Goal: Book appointment/travel/reservation

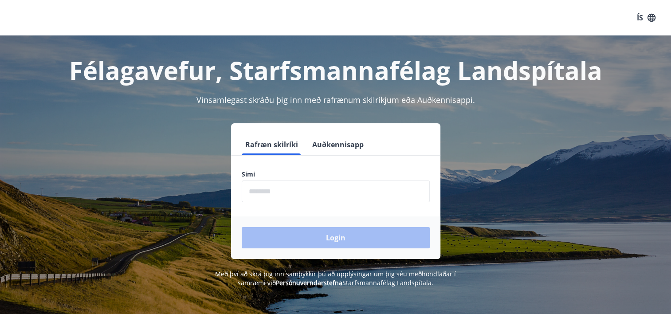
click at [262, 195] on input "phone" at bounding box center [336, 191] width 188 height 22
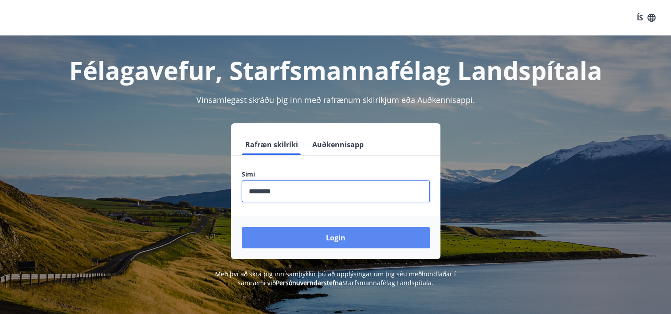
type input "********"
click at [294, 242] on button "Login" at bounding box center [336, 237] width 188 height 21
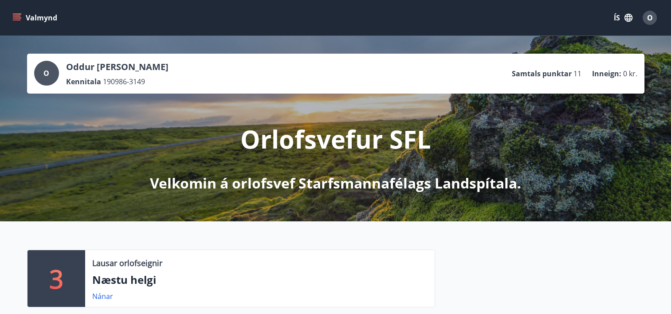
click at [50, 15] on button "Valmynd" at bounding box center [36, 18] width 50 height 16
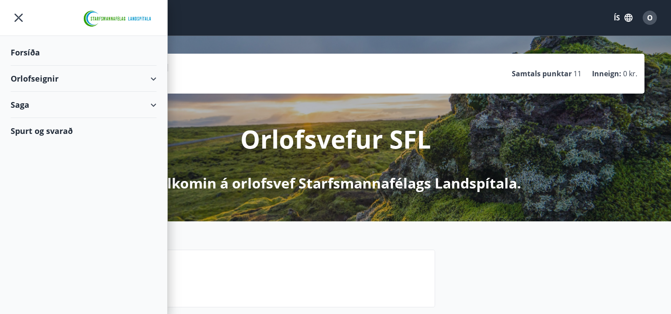
click at [23, 103] on div "Saga" at bounding box center [84, 105] width 146 height 26
click at [40, 147] on div "Umsóknir" at bounding box center [84, 146] width 132 height 19
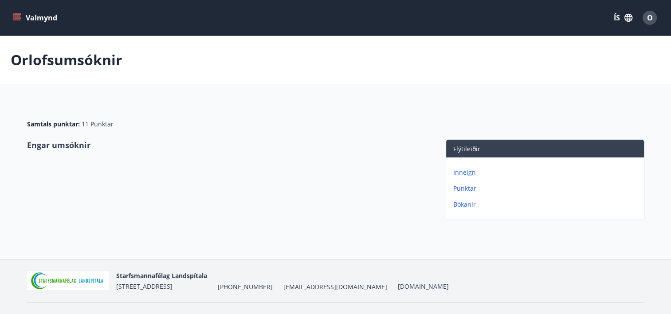
click at [18, 15] on icon "menu" at bounding box center [16, 17] width 9 height 9
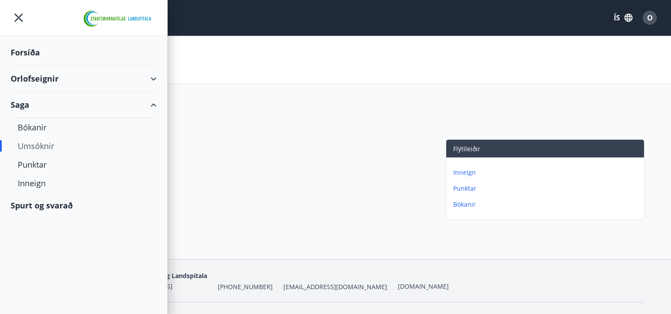
click at [32, 50] on div "Forsíða" at bounding box center [84, 52] width 146 height 26
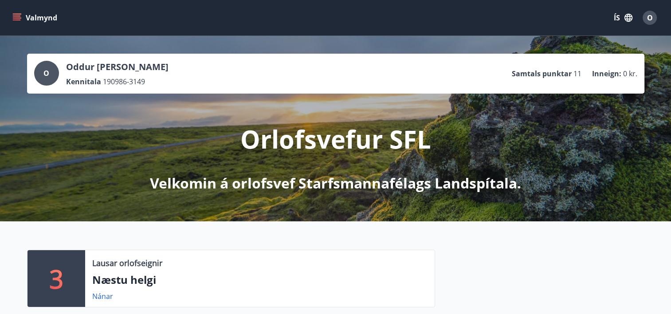
click at [17, 15] on icon "menu" at bounding box center [16, 17] width 9 height 9
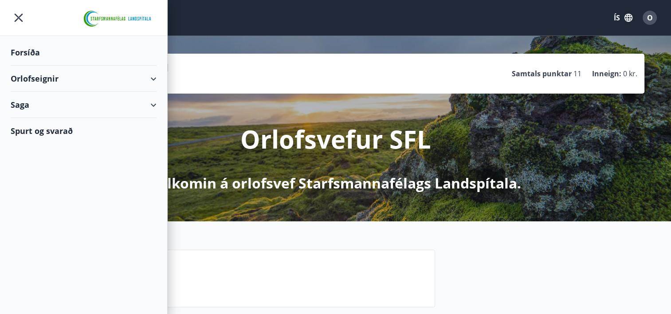
click at [26, 106] on div "Saga" at bounding box center [84, 105] width 146 height 26
click at [340, 266] on div "Lausar orlofseignir" at bounding box center [259, 263] width 335 height 12
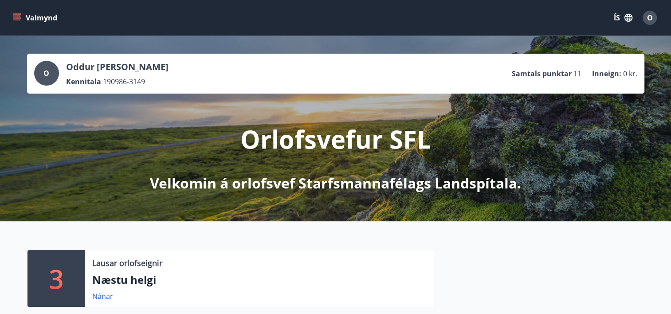
click at [13, 24] on button "Valmynd" at bounding box center [36, 18] width 50 height 16
click at [169, 252] on div "Lausar orlofseignir Næstu helgi Nánar" at bounding box center [259, 278] width 349 height 57
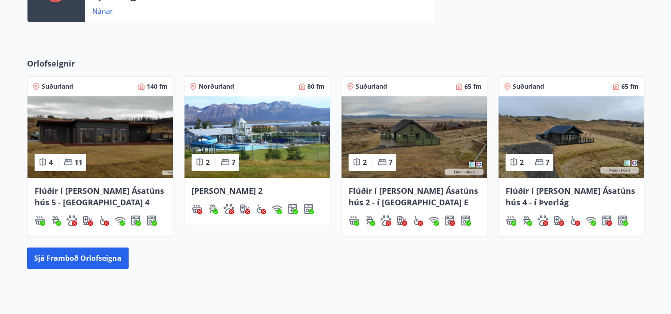
scroll to position [384, 0]
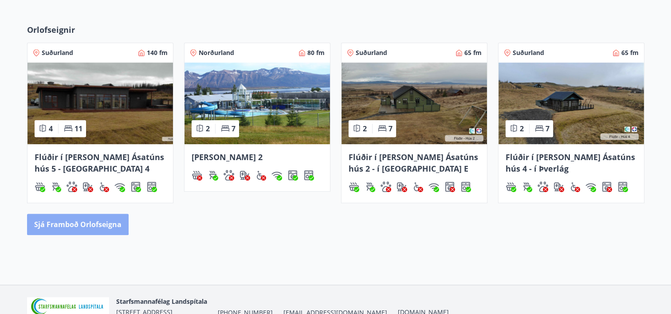
click at [63, 222] on button "Sjá framboð orlofseigna" at bounding box center [78, 224] width 102 height 21
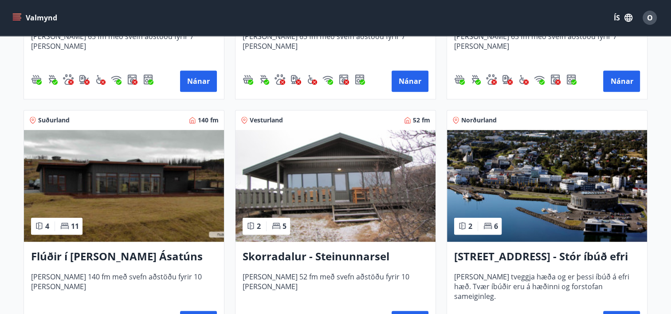
scroll to position [627, 0]
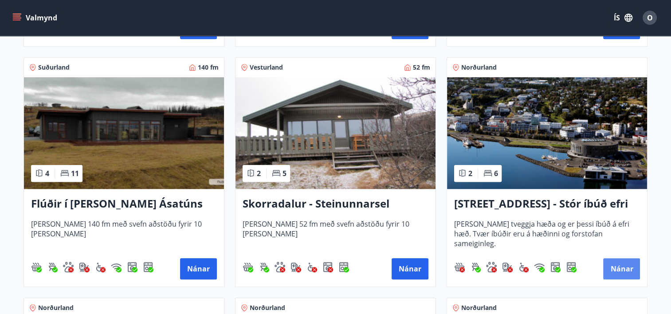
click at [611, 269] on button "Nánar" at bounding box center [621, 268] width 37 height 21
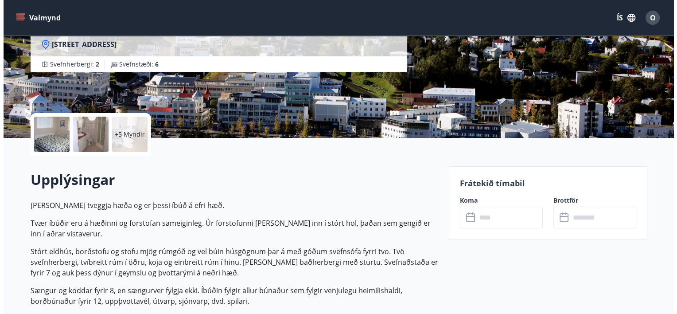
scroll to position [177, 0]
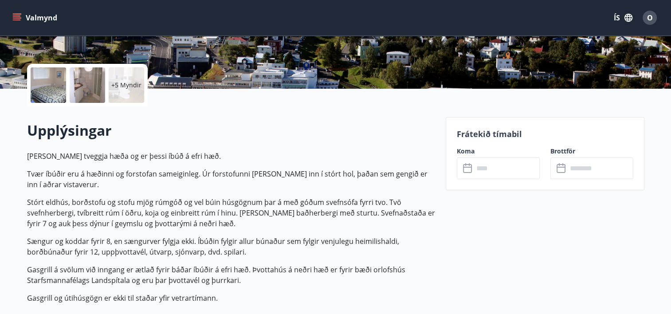
click at [468, 170] on icon at bounding box center [468, 168] width 11 height 11
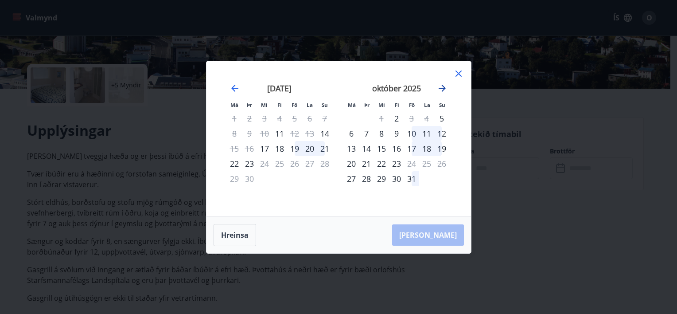
click at [441, 92] on icon "Move forward to switch to the next month." at bounding box center [442, 88] width 11 height 11
click at [400, 147] on div "13" at bounding box center [396, 148] width 15 height 15
click at [411, 148] on div "14" at bounding box center [411, 148] width 15 height 15
drag, startPoint x: 419, startPoint y: 164, endPoint x: 414, endPoint y: 162, distance: 6.2
click at [418, 165] on tr "17 18 19 20 21 22 23" at bounding box center [397, 163] width 106 height 15
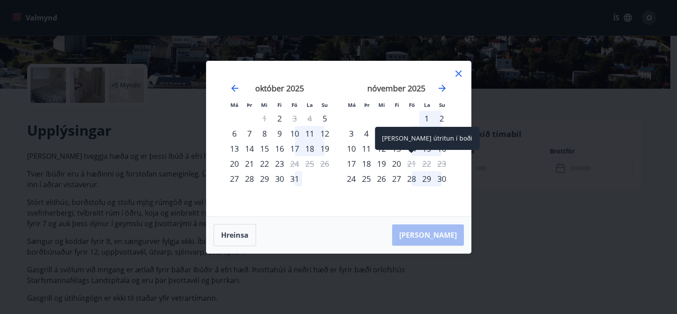
click at [410, 152] on span at bounding box center [412, 152] width 6 height 4
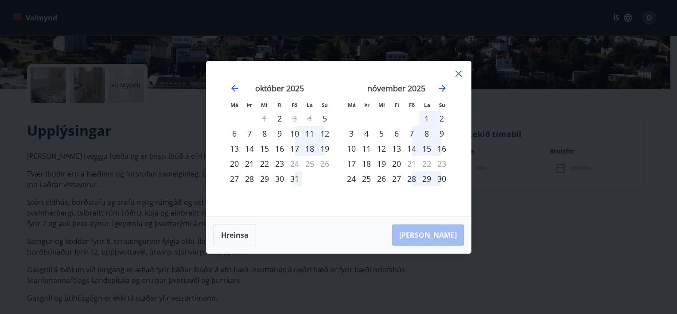
click at [252, 160] on div "21" at bounding box center [249, 163] width 15 height 15
drag, startPoint x: 308, startPoint y: 110, endPoint x: 431, endPoint y: 112, distance: 123.7
click at [312, 113] on div "október 2025 1 2 3 4 5 6 7 8 9 10 11 12 13 14 15 16 17 18 19 20 21 22 23 24 25 …" at bounding box center [279, 144] width 117 height 145
drag, startPoint x: 417, startPoint y: 121, endPoint x: 371, endPoint y: 139, distance: 49.7
click at [415, 123] on td "Calendar" at bounding box center [411, 118] width 15 height 15
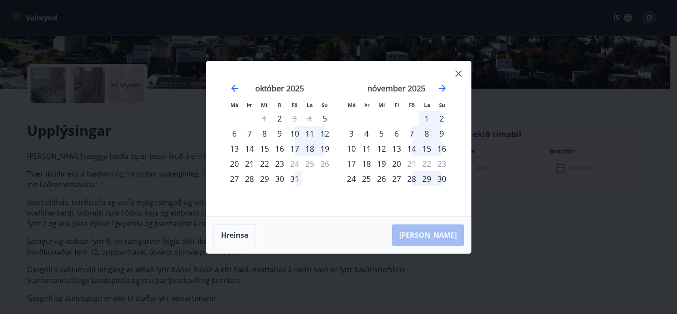
drag, startPoint x: 371, startPoint y: 139, endPoint x: 360, endPoint y: 161, distance: 23.6
click at [361, 160] on tbody "1 2 3 4 5 6 7 8 9 10 11 12 13 14 15 16 17 18 19 20 21 22 23 24 25 26 27 28 29 30" at bounding box center [397, 148] width 106 height 75
drag, startPoint x: 360, startPoint y: 161, endPoint x: 368, endPoint y: 163, distance: 7.6
click at [364, 165] on div "18" at bounding box center [366, 163] width 15 height 15
drag, startPoint x: 415, startPoint y: 161, endPoint x: 419, endPoint y: 164, distance: 5.4
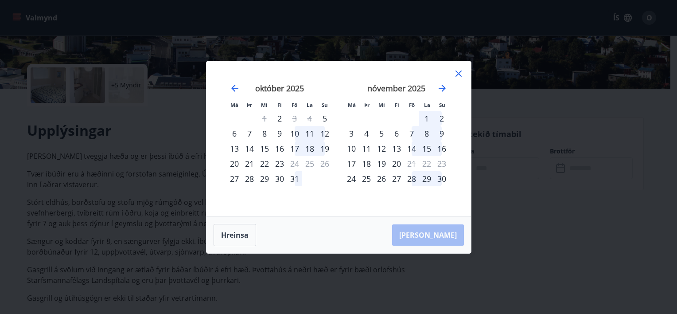
click at [419, 164] on tr "17 18 19 20 21 22 23" at bounding box center [397, 163] width 106 height 15
drag, startPoint x: 419, startPoint y: 164, endPoint x: 420, endPoint y: 124, distance: 39.5
click at [421, 156] on div "22" at bounding box center [426, 163] width 15 height 15
drag, startPoint x: 420, startPoint y: 124, endPoint x: 415, endPoint y: 171, distance: 47.3
click at [417, 137] on tbody "1 2 3 4 5 6 7 8 9 10 11 12 13 14 15 16 17 18 19 20 21 22 23 24 25 26 27 28 29 30" at bounding box center [397, 148] width 106 height 75
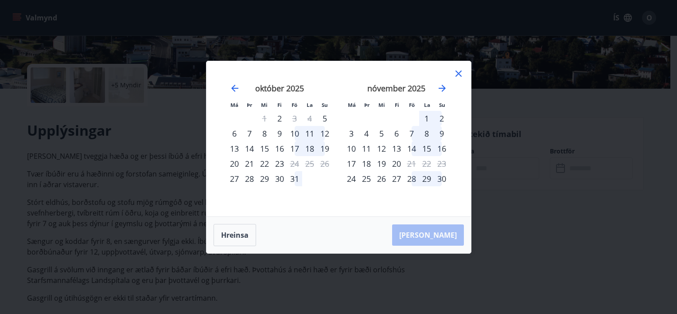
drag, startPoint x: 397, startPoint y: 201, endPoint x: 338, endPoint y: 191, distance: 59.4
click at [368, 204] on div "nóvember 2025 1 2 3 4 5 6 7 8 9 10 11 12 13 14 15 16 17 18 19 20 21 22 23 24 25…" at bounding box center [396, 144] width 117 height 145
click at [368, 148] on div "nóvember 2025 1 2 3 4 5 6 7 8 9 10 11 12 13 14 15 16 17 18 19 20 21 22 23 24 25…" at bounding box center [396, 144] width 117 height 145
drag, startPoint x: 387, startPoint y: 121, endPoint x: 390, endPoint y: 134, distance: 13.8
click at [388, 123] on td "Calendar" at bounding box center [381, 118] width 15 height 15
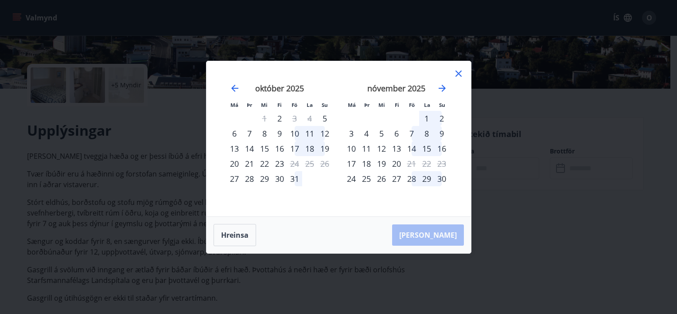
click at [363, 167] on tr "17 18 19 20 21 22 23" at bounding box center [397, 163] width 106 height 15
click at [266, 148] on tbody "1 2 3 4 5 6 7 8 9 10 11 12 13 14 15 16 17 18 19 20 21 22 23 24 25 26 27 28 29 3…" at bounding box center [280, 148] width 106 height 75
click at [233, 145] on tbody "1 2 3 4 5 6 7 8 9 10 11 12 13 14 15 16 17 18 19 20 21 22 23 24 25 26 27 28 29 3…" at bounding box center [280, 148] width 106 height 75
drag, startPoint x: 319, startPoint y: 176, endPoint x: 308, endPoint y: 214, distance: 40.1
click at [319, 190] on div "október 2025 1 2 3 4 5 6 7 8 9 10 11 12 13 14 15 16 17 18 19 20 21 22 23 24 25 …" at bounding box center [279, 144] width 117 height 145
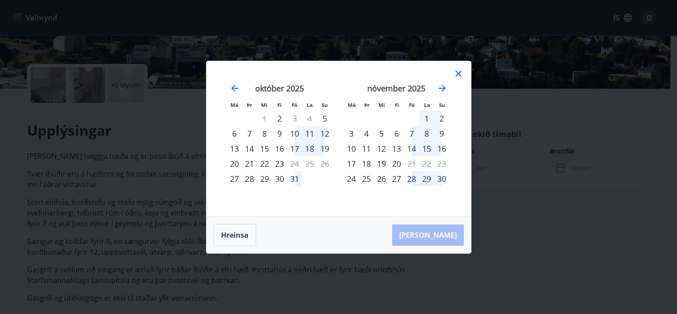
click at [317, 208] on div "Má Þr Mi Fi Fö La Su Má Þr Mi Fi Fö La Su september 2025 1 2 3 4 5 6 7 8 9 10 1…" at bounding box center [339, 138] width 265 height 155
drag, startPoint x: 360, startPoint y: 175, endPoint x: 335, endPoint y: 168, distance: 26.1
click at [360, 172] on div "25" at bounding box center [366, 178] width 15 height 15
click at [255, 234] on button "Hreinsa" at bounding box center [235, 235] width 43 height 22
click at [246, 235] on button "Hreinsa" at bounding box center [235, 235] width 43 height 22
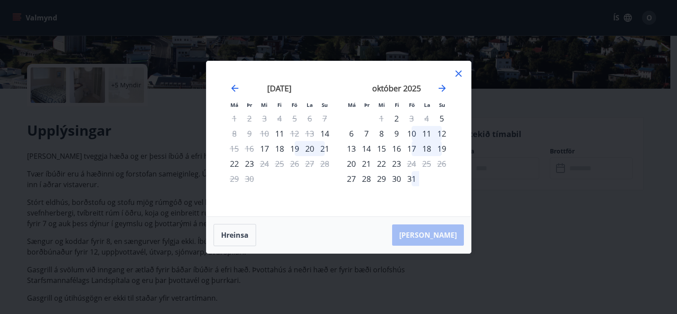
click at [427, 147] on div "18" at bounding box center [426, 148] width 15 height 15
click at [447, 88] on icon "Move forward to switch to the next month." at bounding box center [442, 88] width 11 height 11
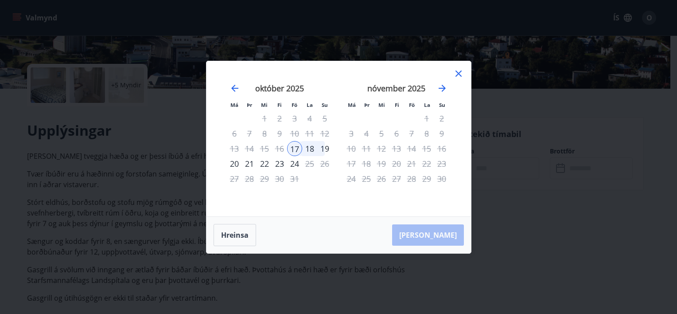
click at [299, 151] on div "17" at bounding box center [294, 148] width 15 height 15
click at [297, 149] on div "17" at bounding box center [294, 148] width 15 height 15
click at [326, 151] on div "19" at bounding box center [324, 148] width 15 height 15
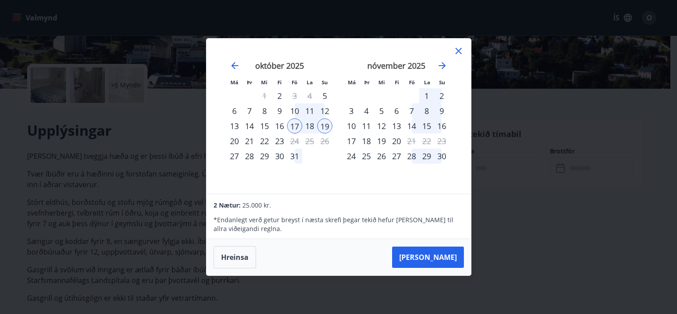
click at [232, 142] on div "20" at bounding box center [234, 140] width 15 height 15
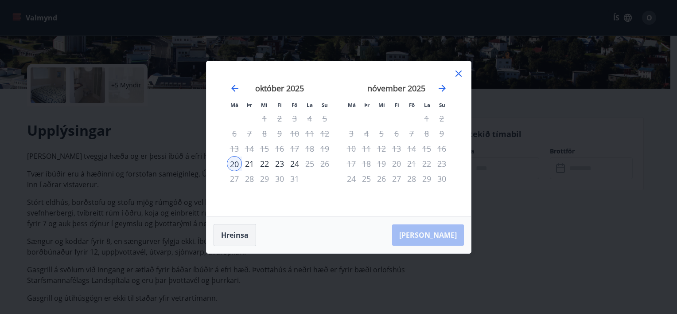
click at [242, 237] on button "Hreinsa" at bounding box center [235, 235] width 43 height 22
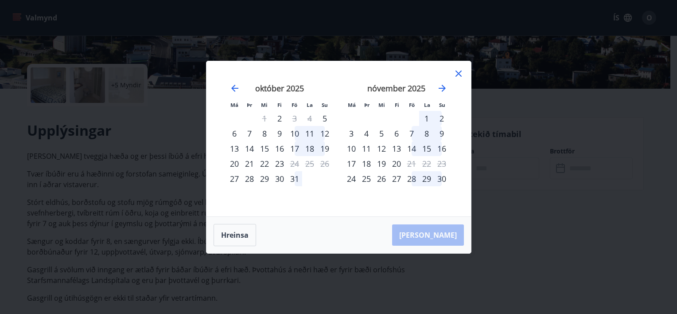
click at [281, 149] on div "16" at bounding box center [279, 148] width 15 height 15
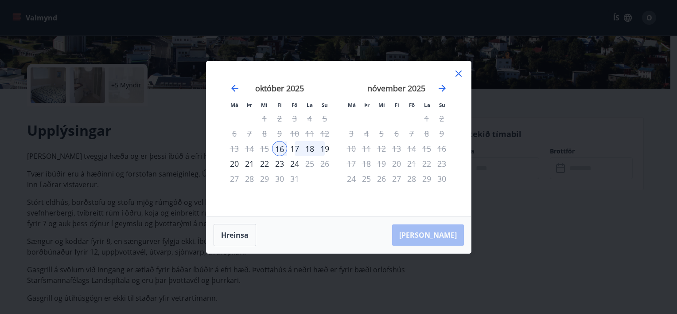
click at [236, 163] on div "20" at bounding box center [234, 163] width 15 height 15
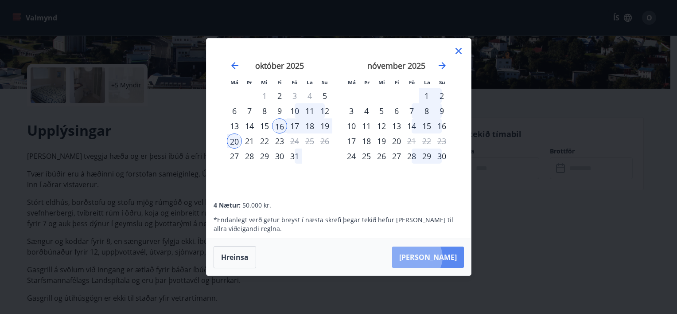
click at [444, 257] on button "Taka Frá" at bounding box center [428, 257] width 72 height 21
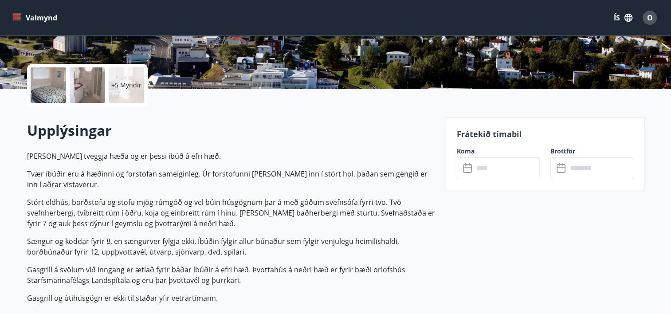
type input "******"
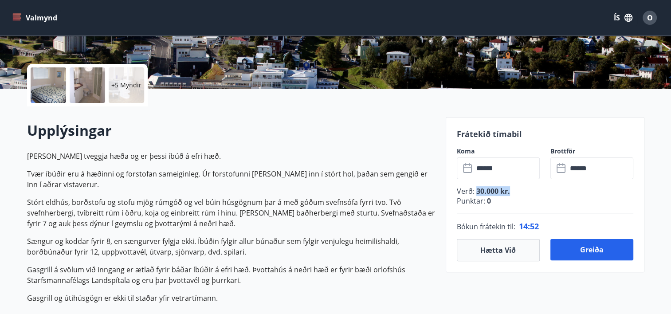
drag, startPoint x: 474, startPoint y: 192, endPoint x: 513, endPoint y: 190, distance: 38.2
click at [513, 190] on p "Verð : 30.000 kr." at bounding box center [545, 191] width 176 height 10
drag, startPoint x: 513, startPoint y: 190, endPoint x: 529, endPoint y: 197, distance: 17.5
click at [528, 197] on p "Punktar : 0" at bounding box center [545, 201] width 176 height 10
drag, startPoint x: 102, startPoint y: 241, endPoint x: 212, endPoint y: 236, distance: 110.5
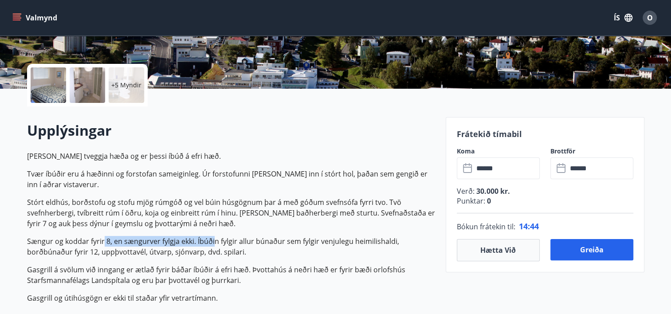
click at [212, 236] on p "Sængur og koddar fyrir 8, en sængurver fylgja ekki. Íbúðin fylgir allur búnaður…" at bounding box center [231, 246] width 408 height 21
drag, startPoint x: 212, startPoint y: 236, endPoint x: 293, endPoint y: 252, distance: 81.8
click at [293, 252] on p "Sængur og koddar fyrir 8, en sængurver fylgja ekki. Íbúðin fylgir allur búnaður…" at bounding box center [231, 246] width 408 height 21
click at [505, 247] on button "Hætta við" at bounding box center [498, 250] width 83 height 22
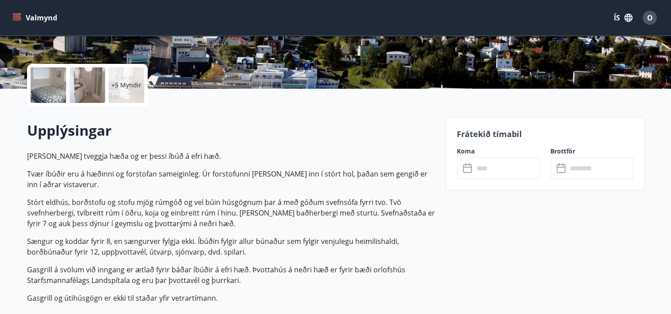
click at [34, 86] on div at bounding box center [48, 84] width 35 height 35
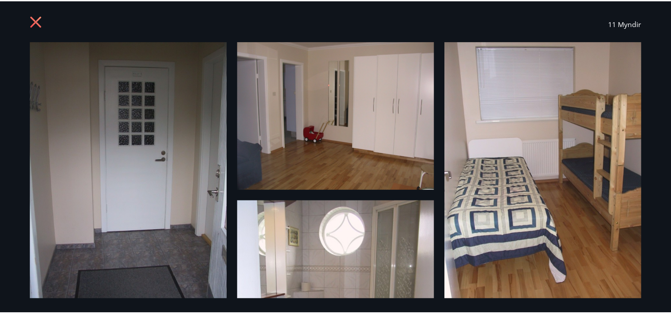
scroll to position [0, 0]
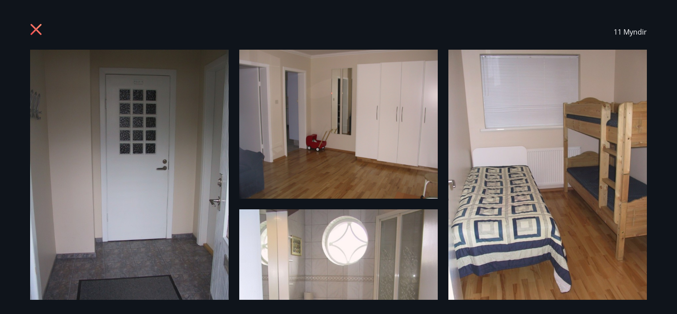
click at [38, 23] on div "11 Myndir" at bounding box center [338, 31] width 617 height 35
click at [40, 30] on icon at bounding box center [37, 30] width 14 height 14
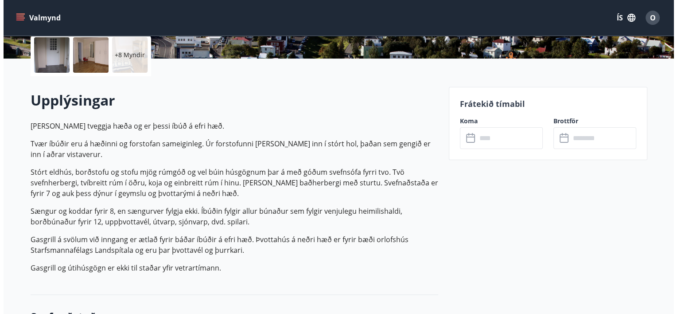
scroll to position [177, 0]
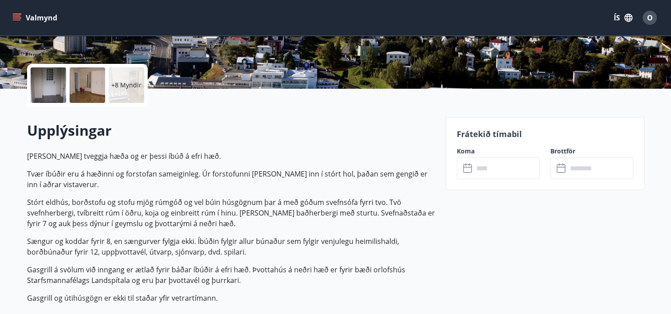
click at [51, 90] on div at bounding box center [48, 84] width 35 height 35
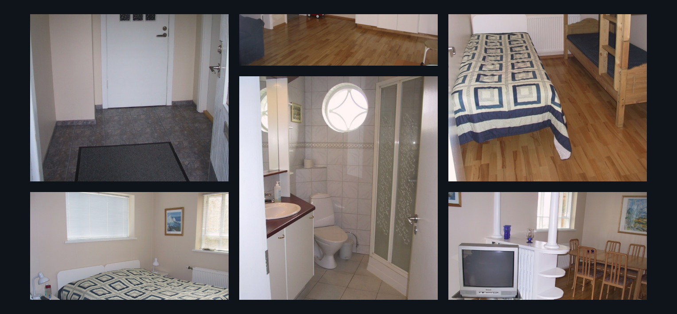
scroll to position [222, 0]
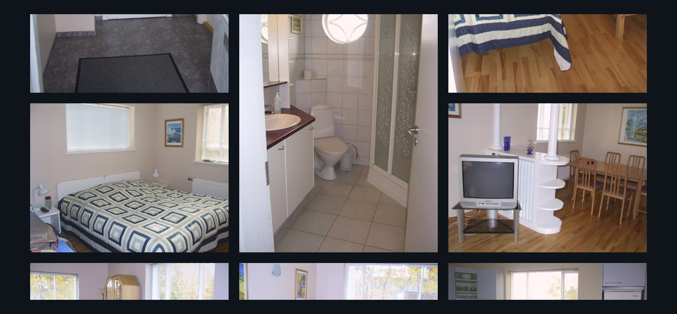
click at [133, 227] on img at bounding box center [129, 177] width 199 height 149
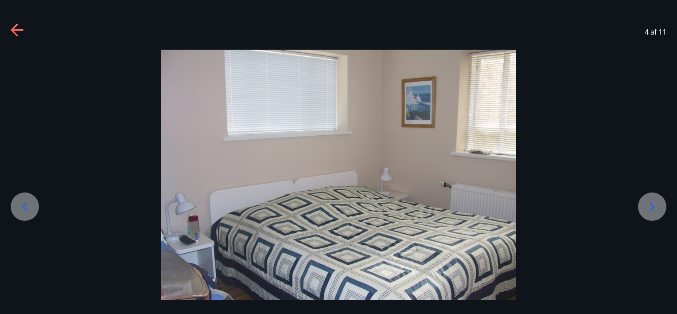
click at [22, 31] on icon at bounding box center [18, 30] width 14 height 14
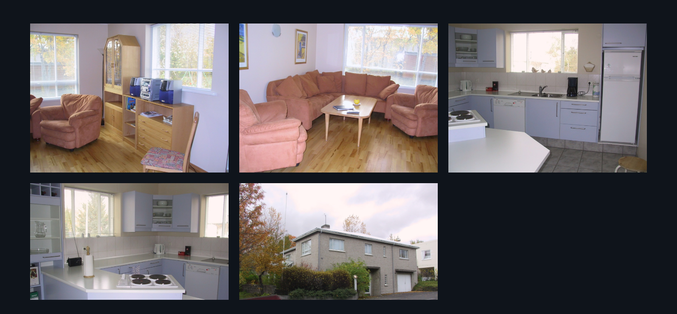
scroll to position [363, 0]
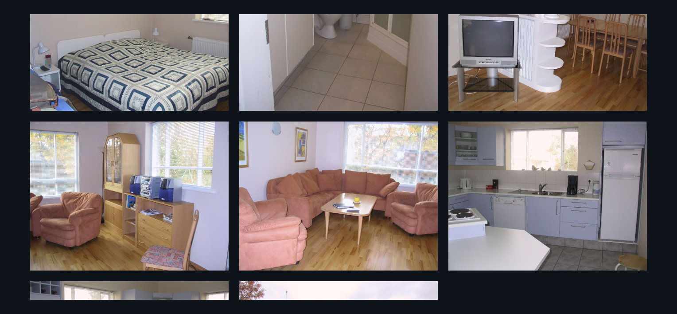
click at [270, 223] on img at bounding box center [338, 195] width 199 height 149
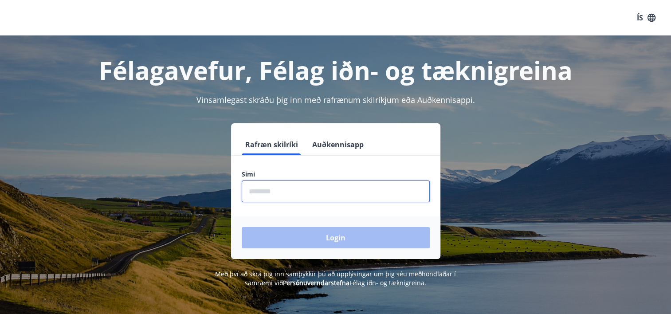
click at [289, 198] on input "phone" at bounding box center [336, 191] width 188 height 22
type input "********"
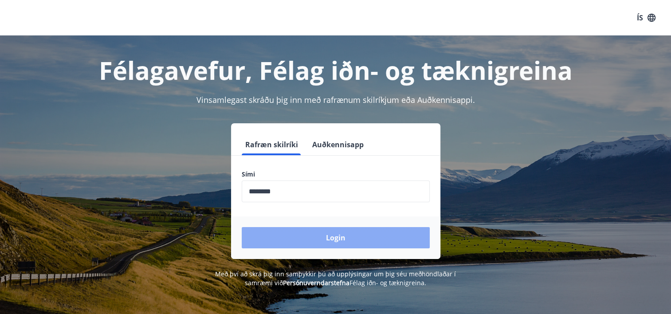
click at [289, 234] on button "Login" at bounding box center [336, 237] width 188 height 21
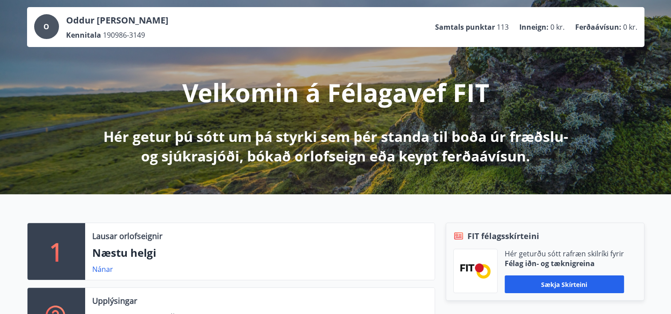
scroll to position [133, 0]
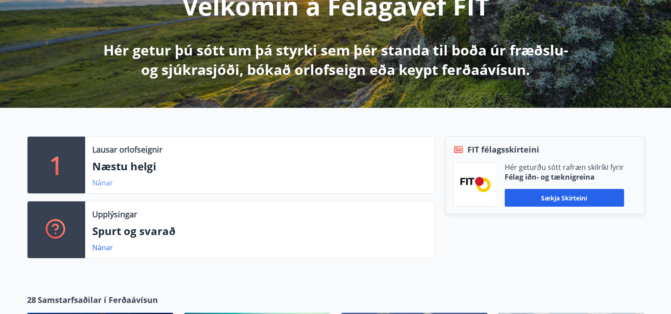
click at [95, 182] on link "Nánar" at bounding box center [102, 183] width 21 height 10
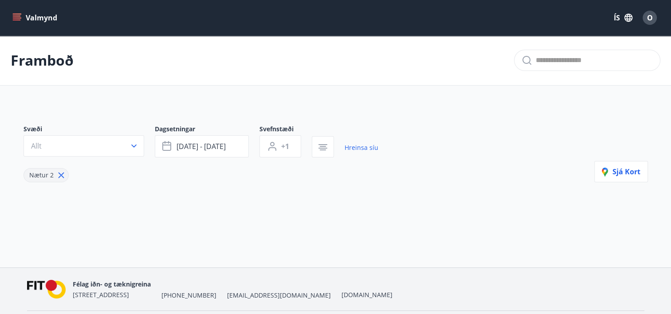
type input "*"
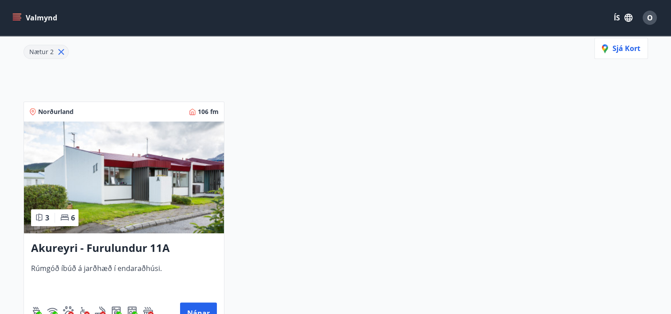
scroll to position [133, 0]
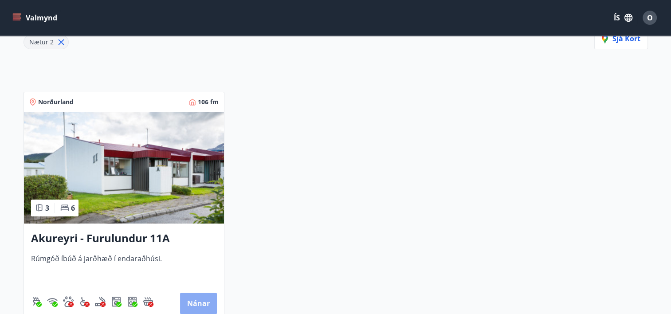
click at [194, 308] on button "Nánar" at bounding box center [198, 303] width 37 height 21
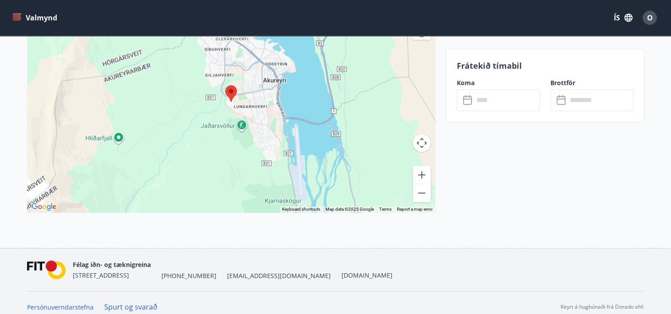
scroll to position [1057, 0]
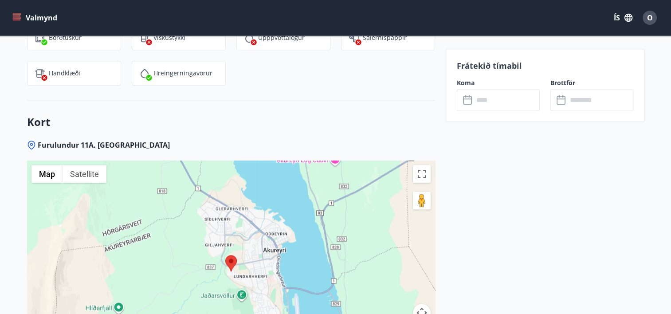
click at [469, 95] on icon at bounding box center [469, 96] width 1 height 3
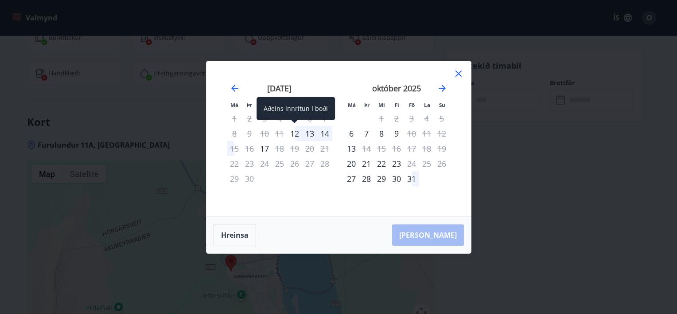
click at [296, 132] on div "12" at bounding box center [294, 133] width 15 height 15
click at [295, 131] on div "12" at bounding box center [294, 133] width 15 height 15
click at [302, 134] on div "13" at bounding box center [309, 133] width 15 height 15
click at [298, 136] on div "12" at bounding box center [294, 133] width 15 height 15
click at [298, 135] on div "12" at bounding box center [294, 133] width 15 height 15
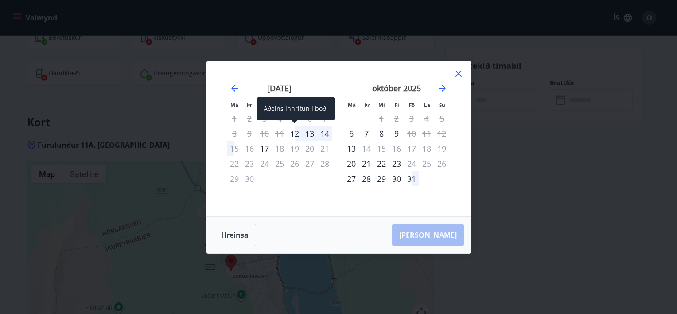
click at [298, 135] on div "12" at bounding box center [294, 133] width 15 height 15
click at [296, 134] on div "12" at bounding box center [294, 133] width 15 height 15
click at [314, 135] on div "13" at bounding box center [309, 133] width 15 height 15
click at [298, 136] on div "12" at bounding box center [294, 133] width 15 height 15
click at [243, 235] on button "Hreinsa" at bounding box center [235, 235] width 43 height 22
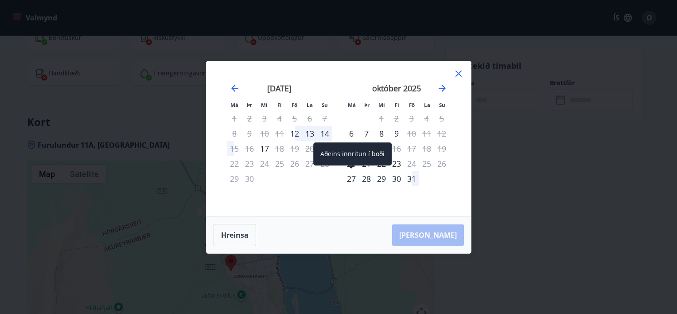
click at [351, 182] on div "27" at bounding box center [351, 178] width 15 height 15
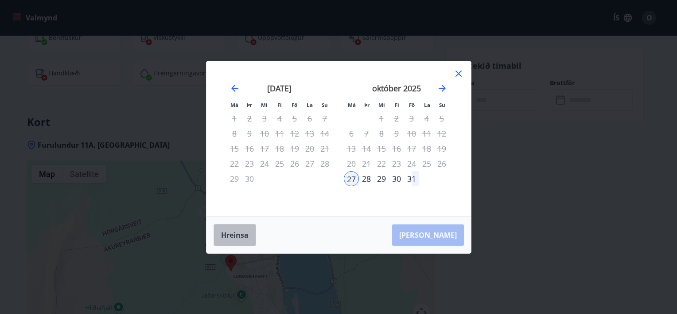
click at [245, 236] on button "Hreinsa" at bounding box center [235, 235] width 43 height 22
click at [314, 133] on div "13" at bounding box center [309, 133] width 15 height 15
click at [326, 133] on div "14" at bounding box center [324, 133] width 15 height 15
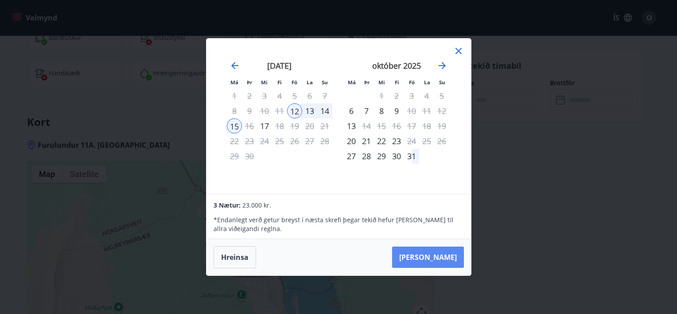
click at [438, 259] on button "Taka Frá" at bounding box center [428, 257] width 72 height 21
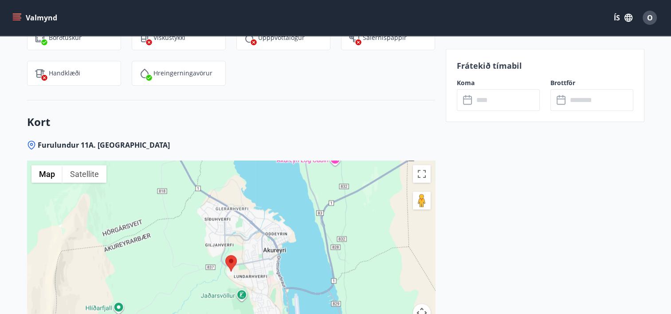
type input "******"
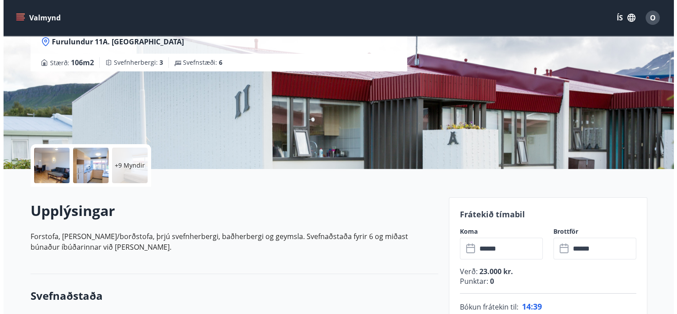
scroll to position [82, 0]
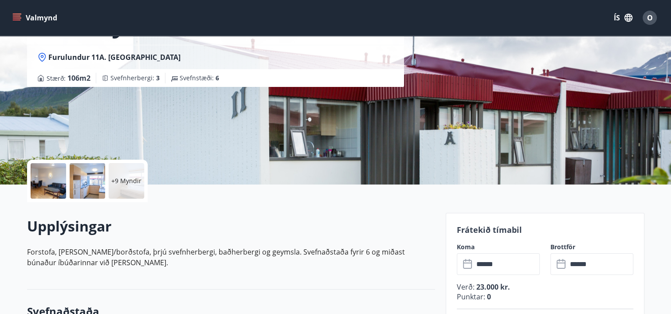
click at [34, 181] on div at bounding box center [48, 180] width 35 height 35
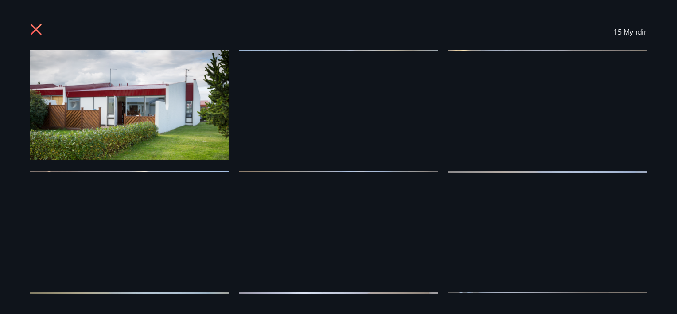
click at [347, 127] on img at bounding box center [338, 105] width 199 height 110
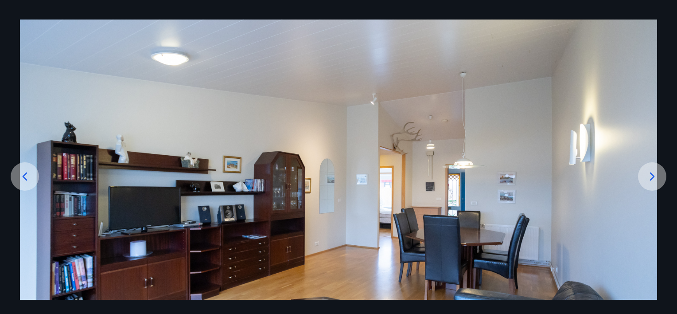
scroll to position [44, 0]
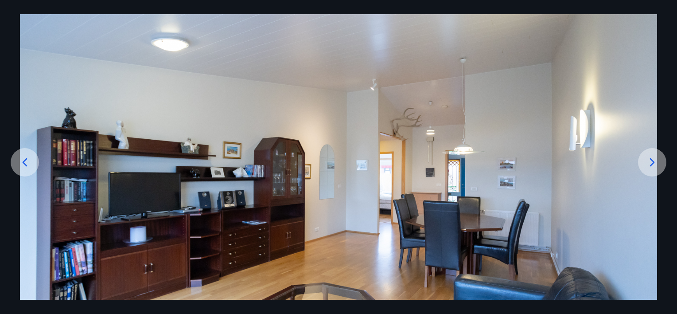
click at [648, 163] on icon at bounding box center [653, 162] width 14 height 14
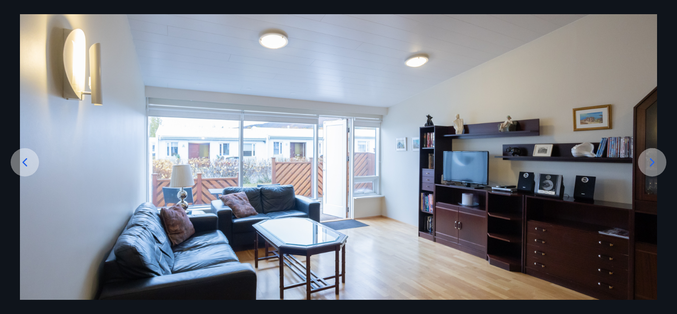
click at [23, 169] on div at bounding box center [25, 162] width 28 height 28
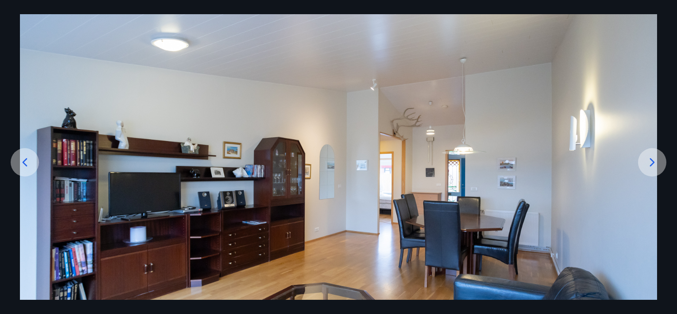
click at [644, 167] on div at bounding box center [652, 162] width 28 height 28
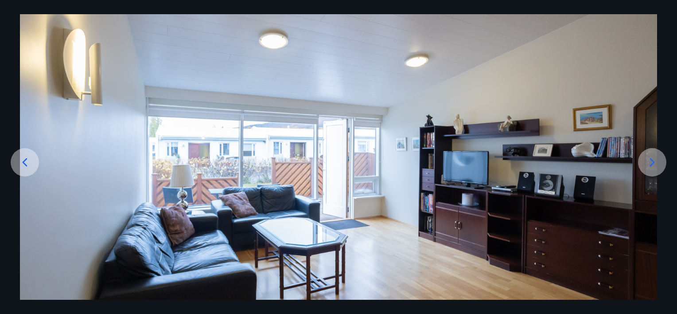
click at [649, 161] on icon at bounding box center [653, 162] width 14 height 14
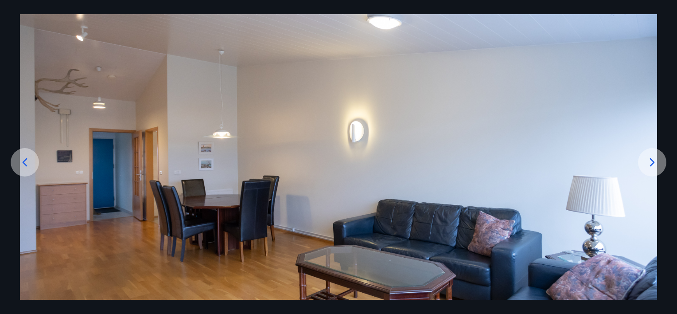
click at [649, 165] on icon at bounding box center [653, 162] width 14 height 14
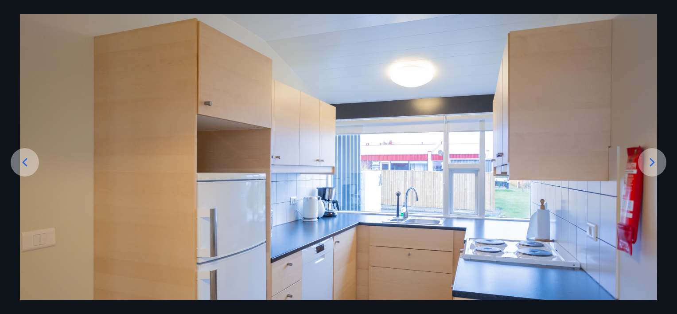
click at [660, 164] on div at bounding box center [652, 162] width 28 height 28
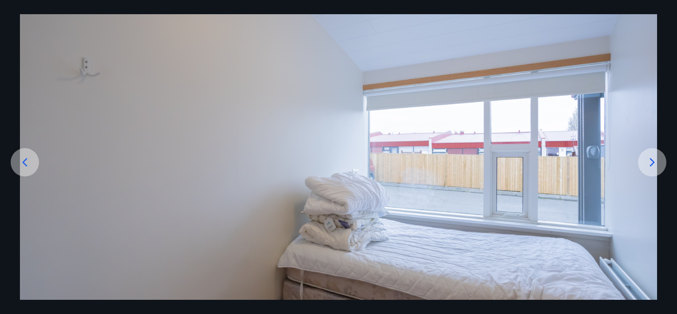
click at [660, 164] on div at bounding box center [652, 162] width 28 height 28
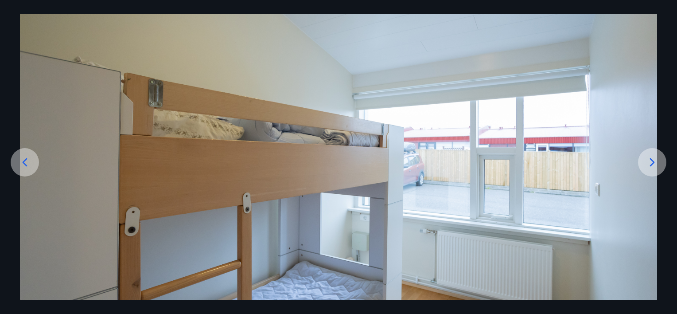
click at [660, 164] on div at bounding box center [652, 162] width 28 height 28
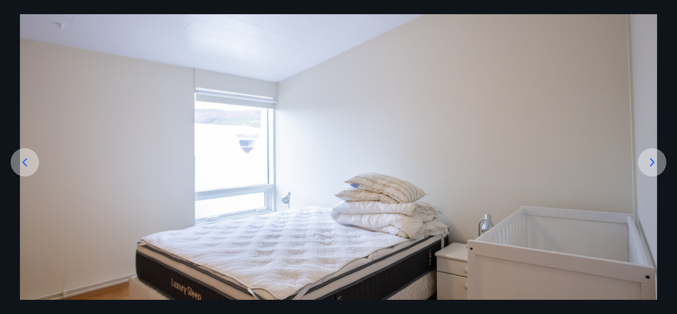
click at [660, 164] on div at bounding box center [652, 162] width 28 height 28
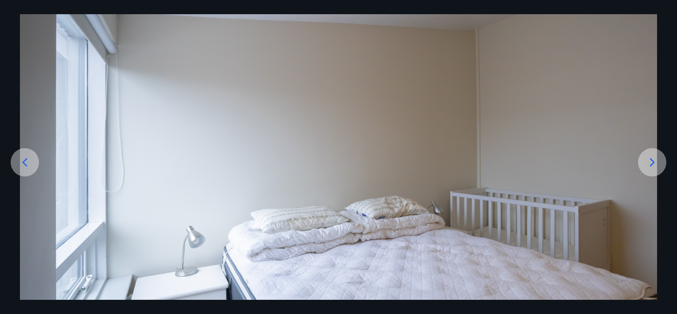
click at [660, 164] on div at bounding box center [652, 162] width 28 height 28
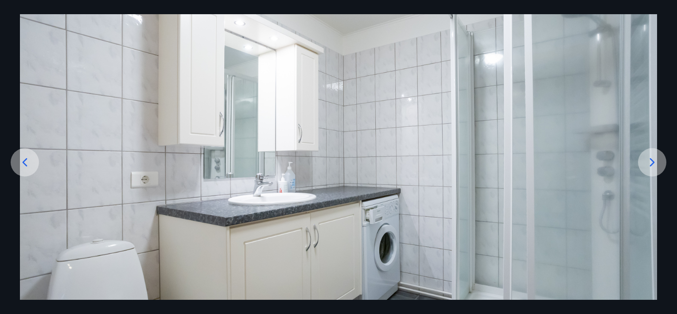
click at [660, 164] on div at bounding box center [652, 162] width 28 height 28
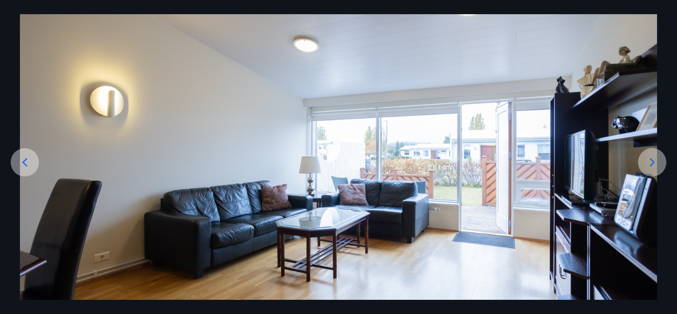
click at [663, 12] on div "11 af 15" at bounding box center [338, 157] width 677 height 314
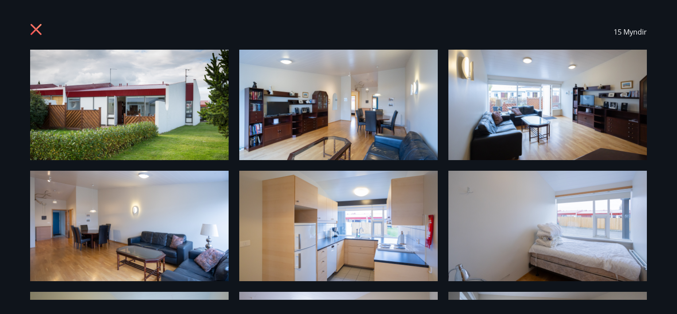
click at [32, 28] on icon at bounding box center [37, 30] width 14 height 14
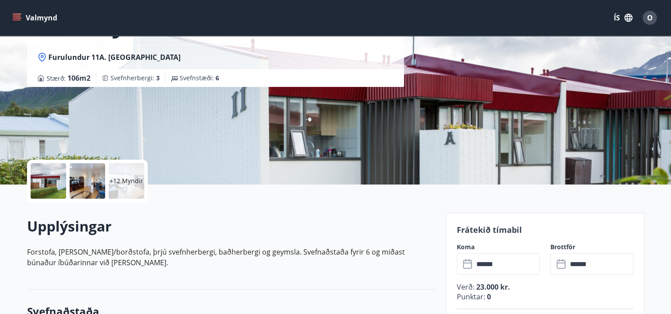
click at [45, 172] on div at bounding box center [48, 180] width 35 height 35
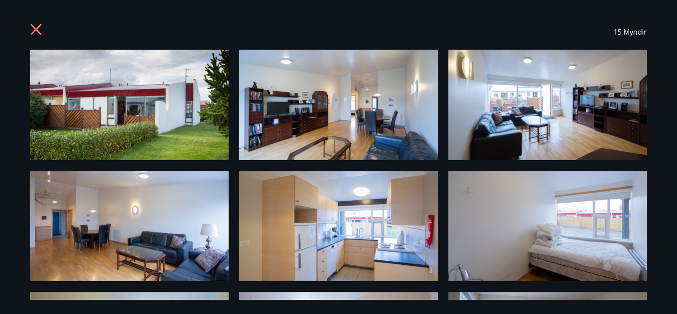
click at [215, 101] on img at bounding box center [129, 105] width 199 height 110
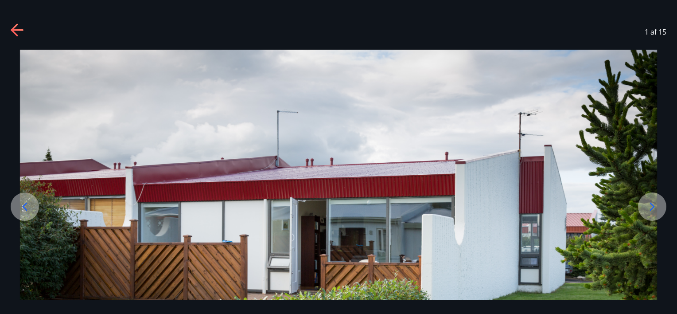
click at [645, 208] on div at bounding box center [652, 206] width 28 height 28
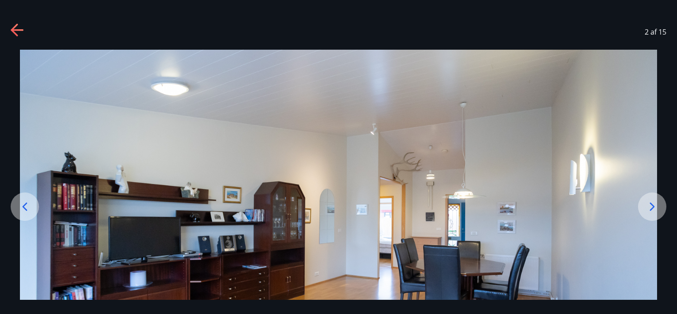
click at [662, 209] on div at bounding box center [652, 206] width 28 height 28
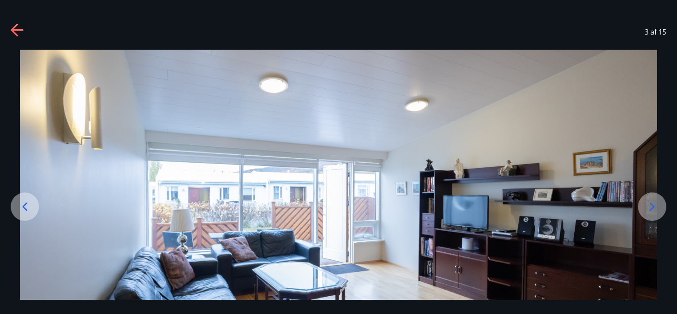
click at [651, 206] on icon at bounding box center [653, 207] width 14 height 14
